Goal: Find contact information: Find contact information

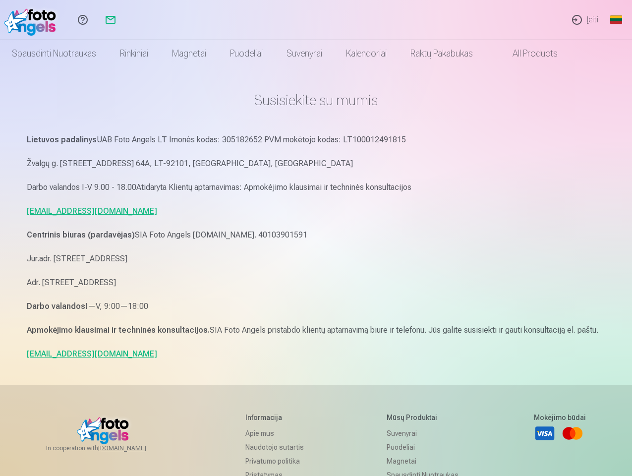
click at [316, 238] on p "Centrinis biuras (pardavėjas) SIA Foto Angels [DOMAIN_NAME]. 40103901591" at bounding box center [316, 235] width 579 height 14
click at [616, 20] on link "Global" at bounding box center [616, 20] width 20 height 40
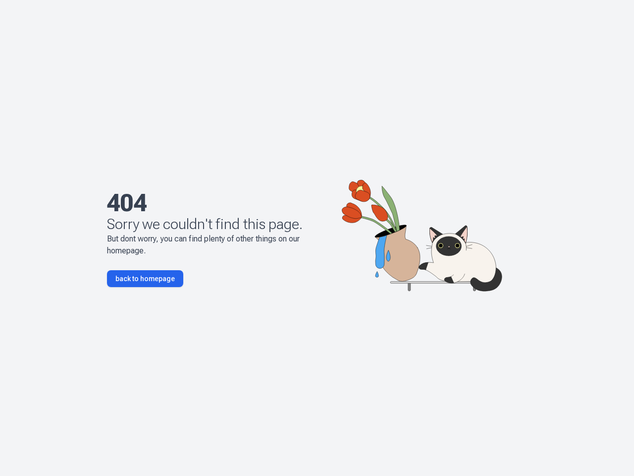
click at [317, 238] on p "But dont worry, you can find plenty of other things on our homepage." at bounding box center [218, 245] width 222 height 24
